Goal: Transaction & Acquisition: Book appointment/travel/reservation

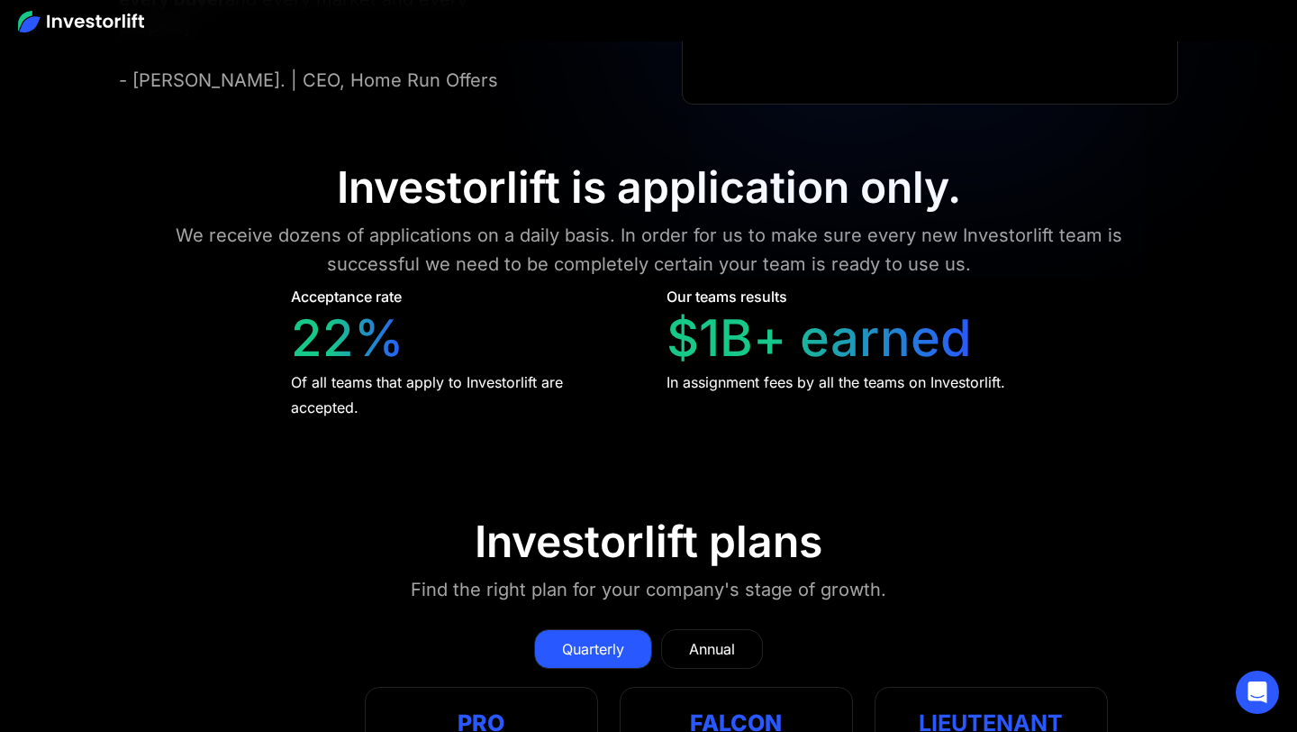
scroll to position [7829, 0]
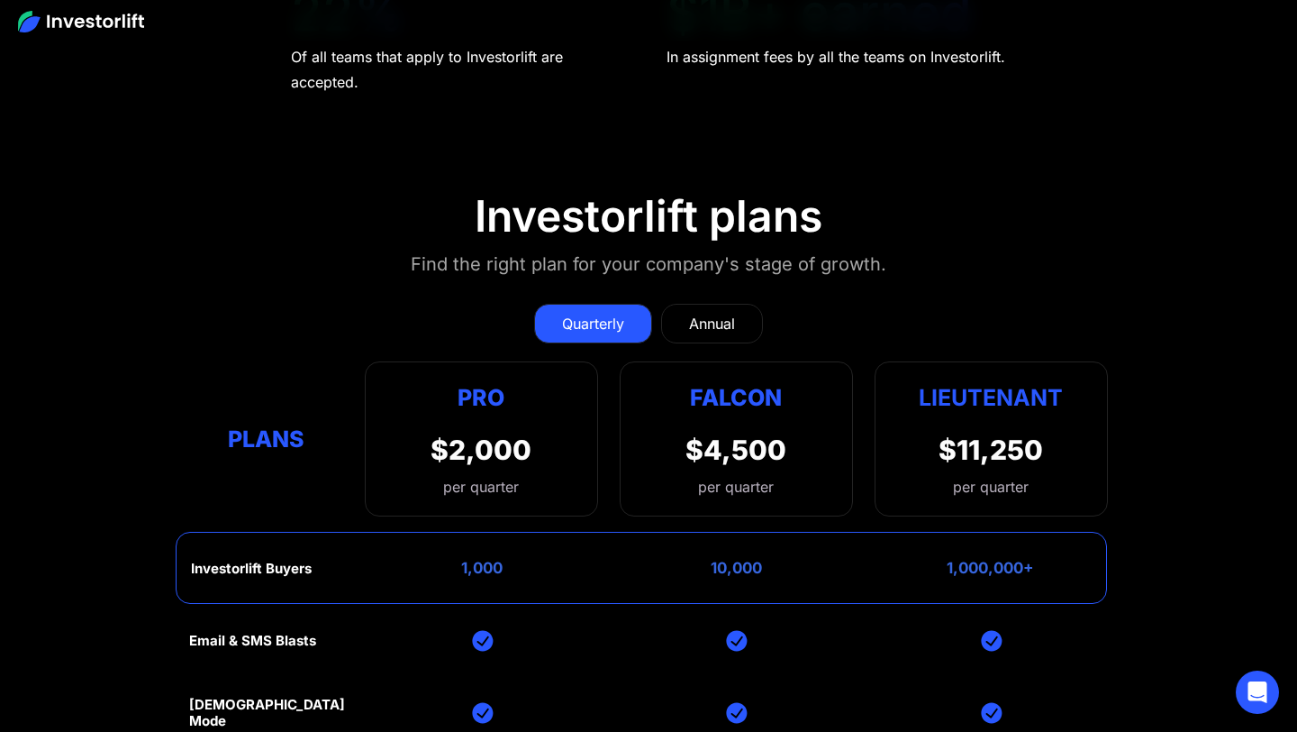
click at [730, 307] on link "Annual" at bounding box center [712, 324] width 102 height 40
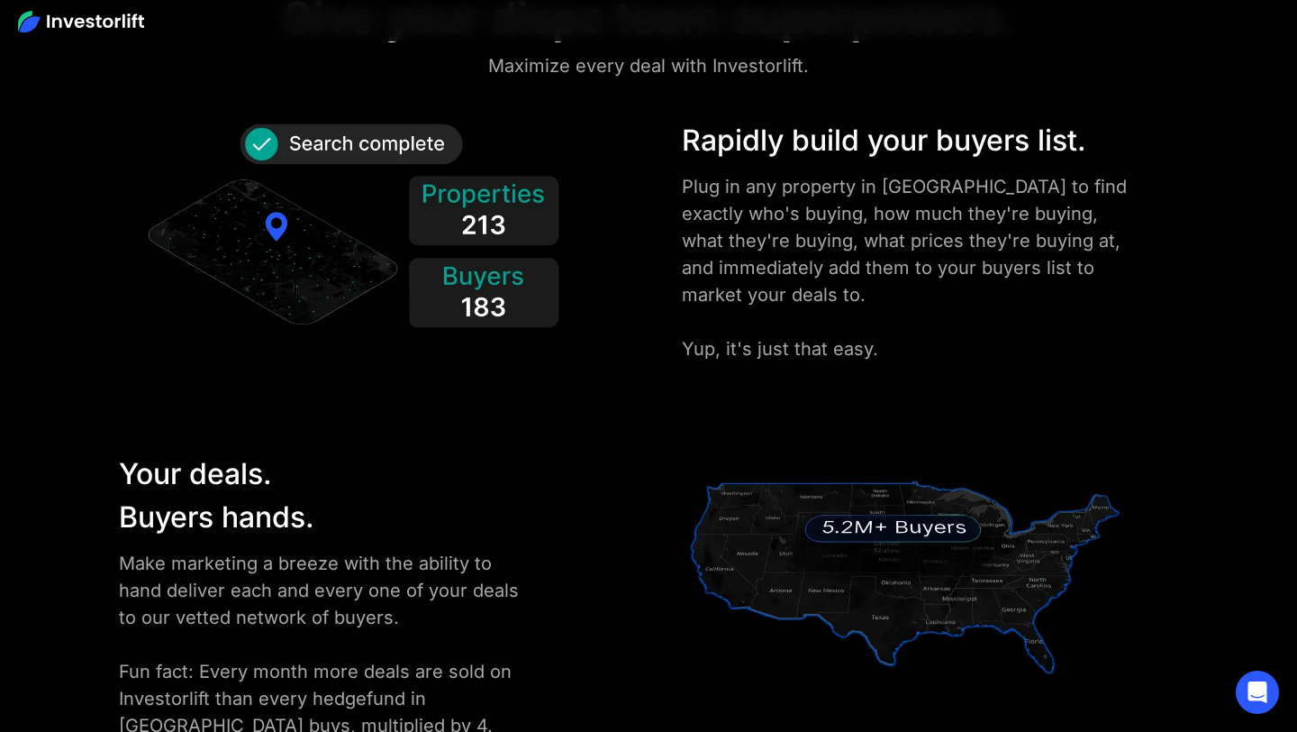
scroll to position [2193, 0]
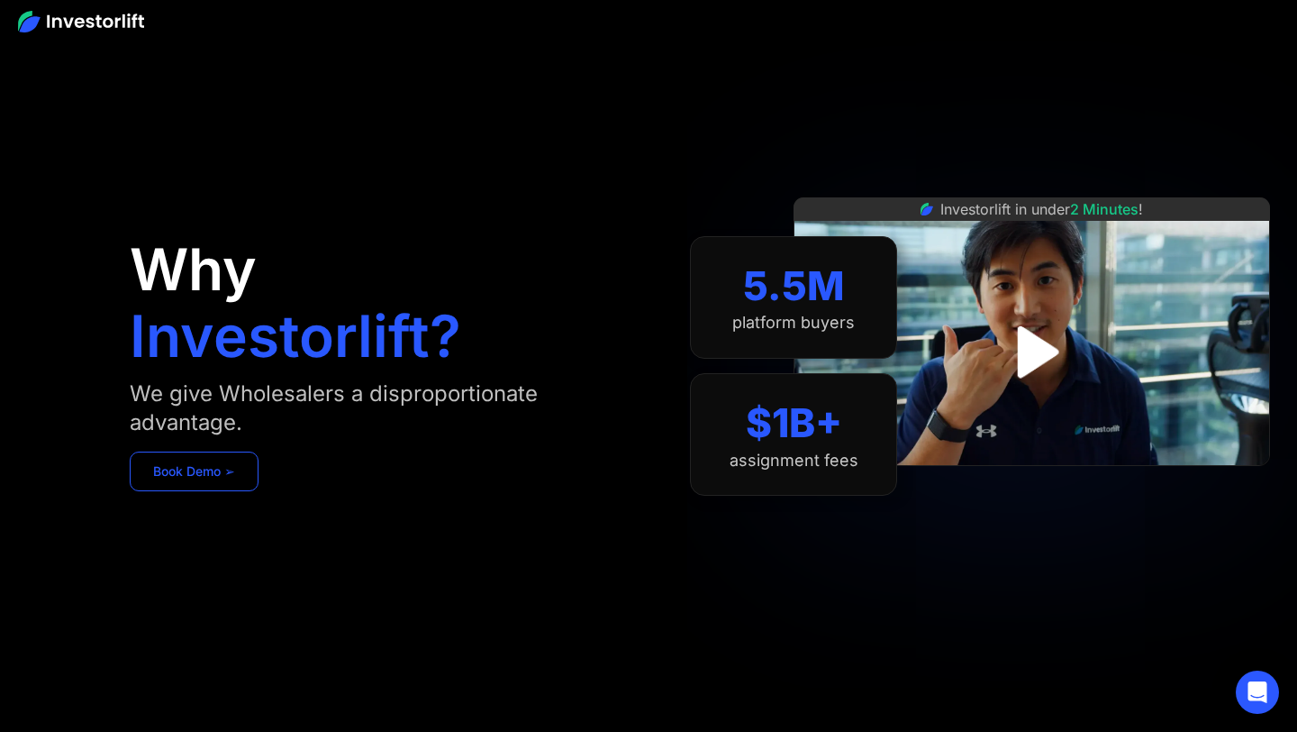
click at [181, 479] on link "Book Demo ➢" at bounding box center [194, 471] width 129 height 40
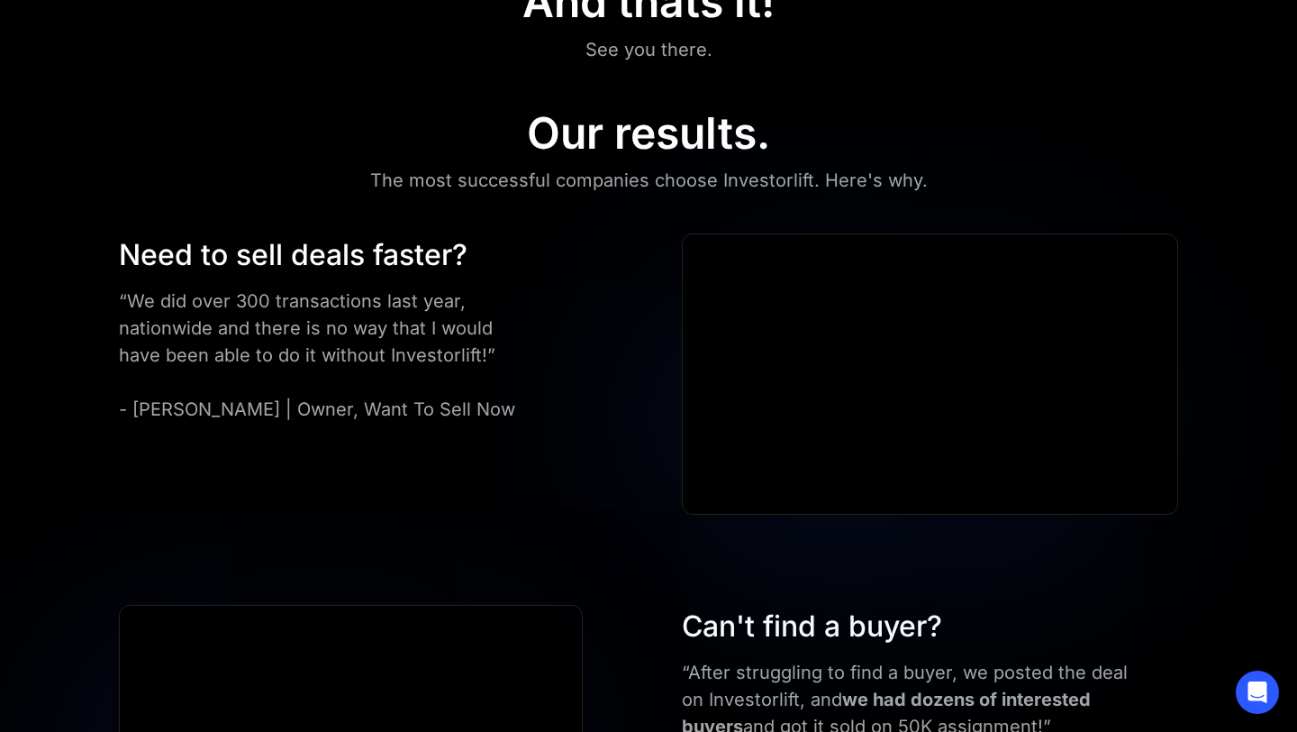
scroll to position [869, 0]
